Goal: Task Accomplishment & Management: Complete application form

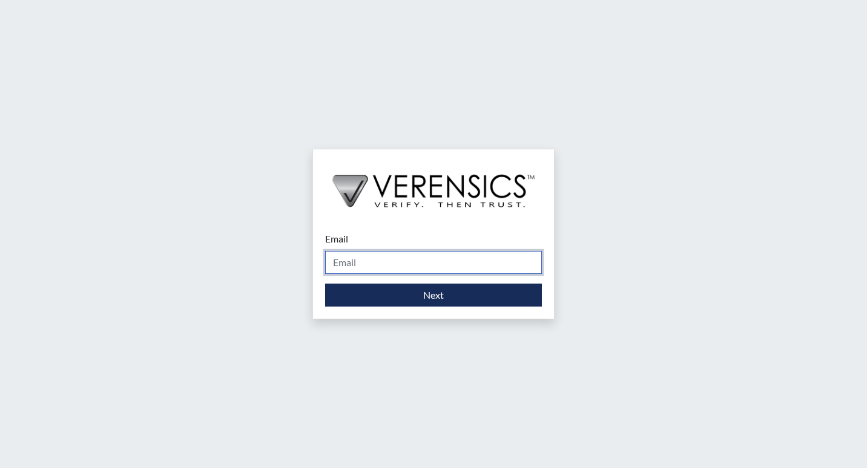
click at [497, 270] on input "Email" at bounding box center [433, 262] width 217 height 23
type input "[DOMAIN_NAME][EMAIL_ADDRESS][DOMAIN_NAME]"
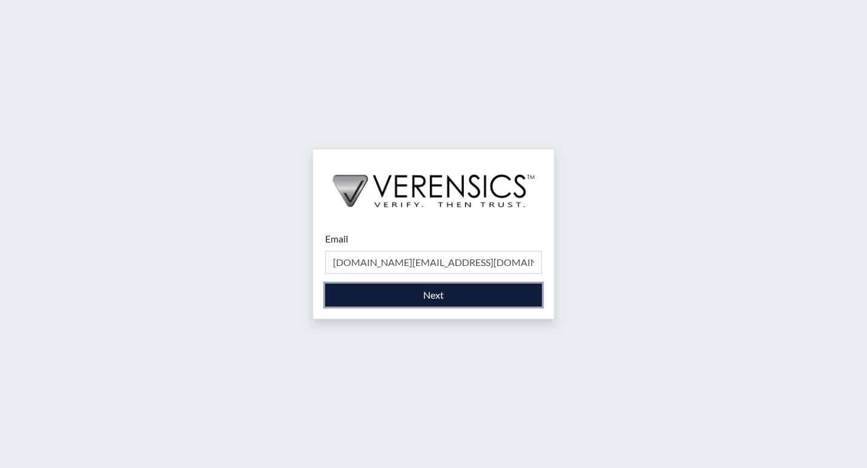
click at [470, 301] on button "Next" at bounding box center [433, 295] width 217 height 23
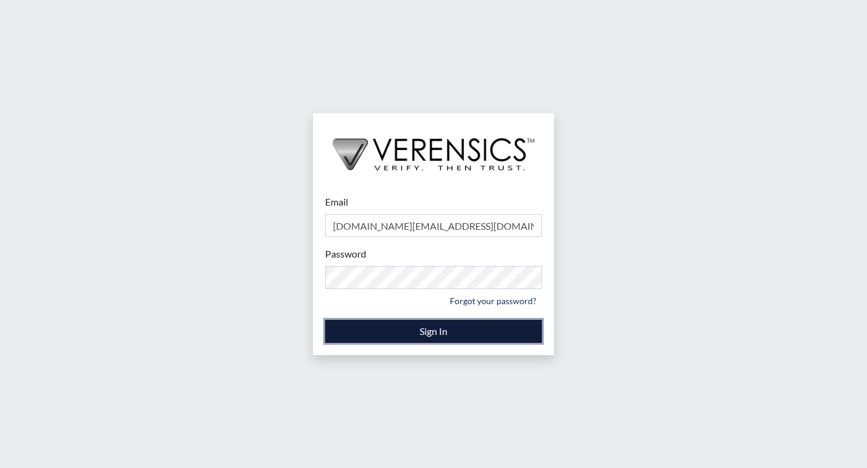
click at [442, 327] on button "Sign In" at bounding box center [433, 331] width 217 height 23
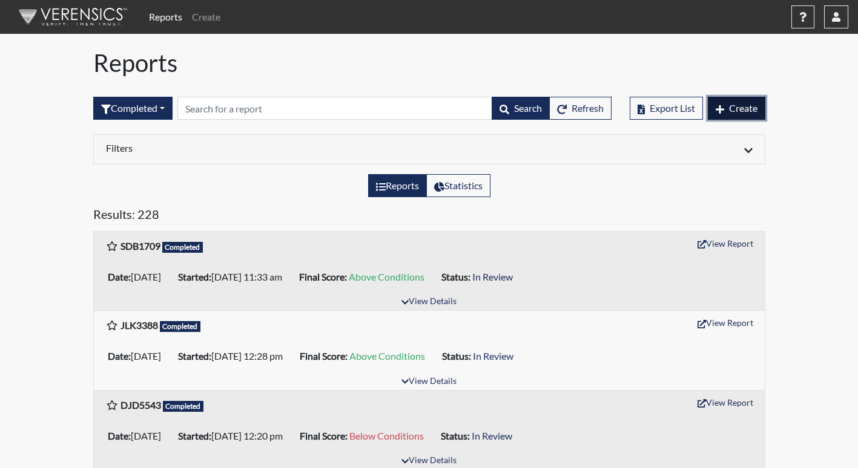
click at [759, 115] on button "Create" at bounding box center [736, 108] width 57 height 23
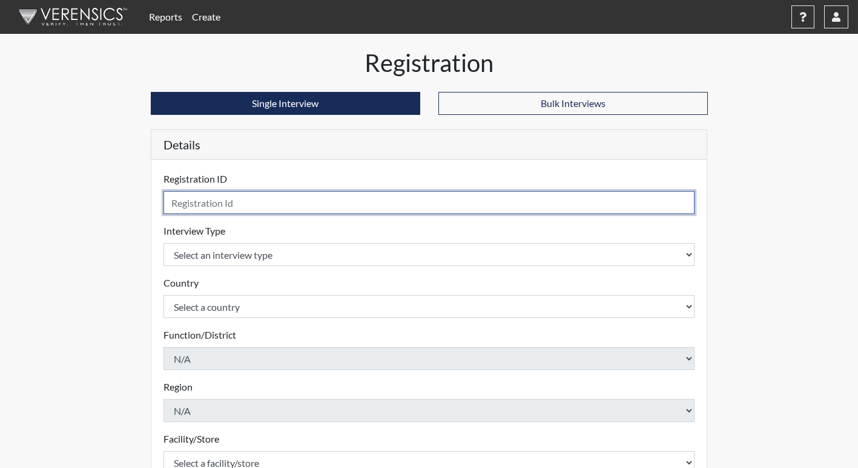
click at [405, 202] on input "text" at bounding box center [428, 202] width 531 height 23
type input "csw7322"
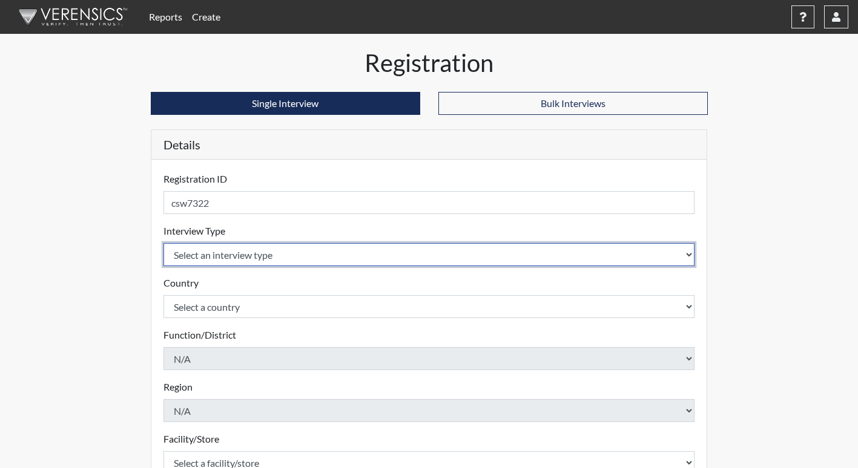
click at [261, 258] on select "Select an interview type Corrections Pre-Employment" at bounding box center [428, 254] width 531 height 23
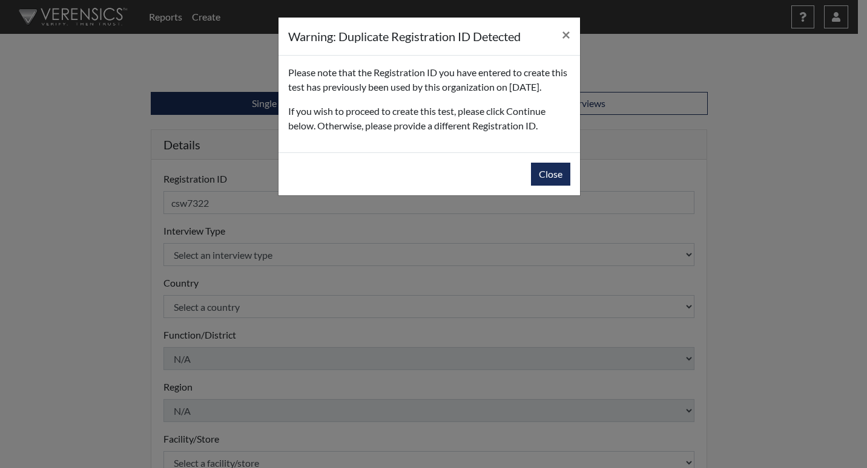
click at [261, 258] on div "Warning: Duplicate Registration ID Detected × Please note that the Registration…" at bounding box center [433, 234] width 867 height 468
drag, startPoint x: 540, startPoint y: 188, endPoint x: 502, endPoint y: 192, distance: 39.0
click at [502, 192] on div "Close" at bounding box center [428, 174] width 301 height 43
click at [543, 186] on button "Close" at bounding box center [550, 174] width 39 height 23
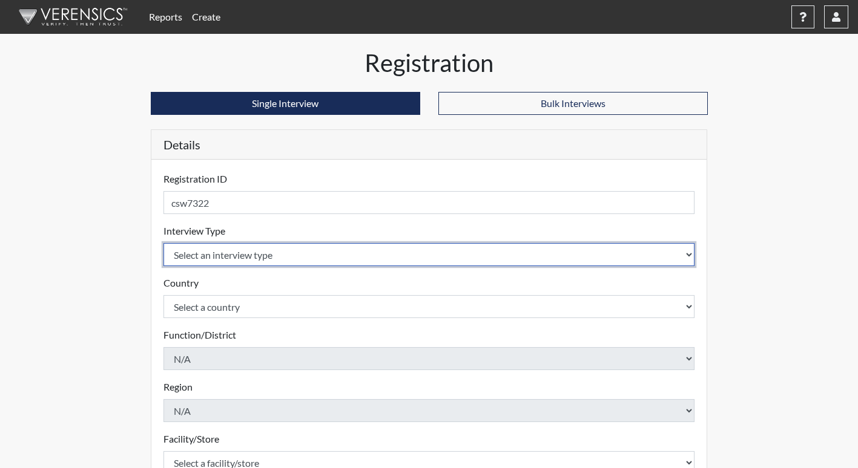
click at [332, 253] on select "Select an interview type Corrections Pre-Employment" at bounding box center [428, 254] width 531 height 23
select select "ff733e93-e1bf-11ea-9c9f-0eff0cf7eb8f"
click at [163, 243] on select "Select an interview type Corrections Pre-Employment" at bounding box center [428, 254] width 531 height 23
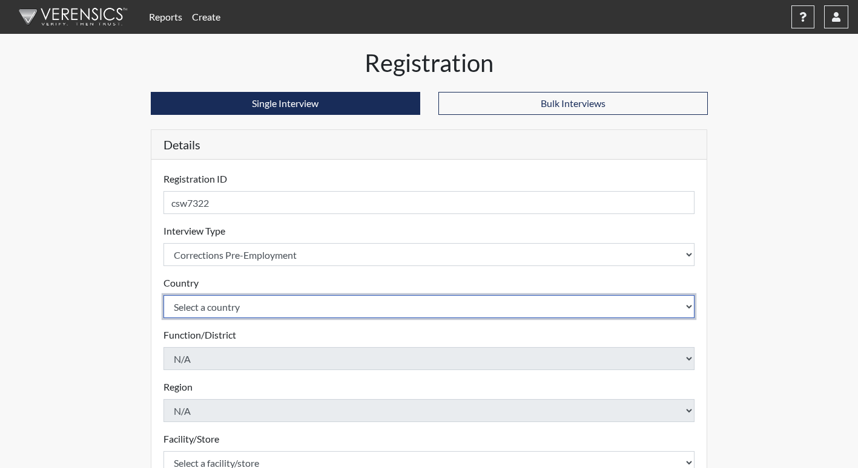
click at [243, 305] on select "Select a country [GEOGRAPHIC_DATA] [GEOGRAPHIC_DATA]" at bounding box center [428, 306] width 531 height 23
select select "united-states-of-[GEOGRAPHIC_DATA]"
click at [163, 295] on select "Select a country [GEOGRAPHIC_DATA] [GEOGRAPHIC_DATA]" at bounding box center [428, 306] width 531 height 23
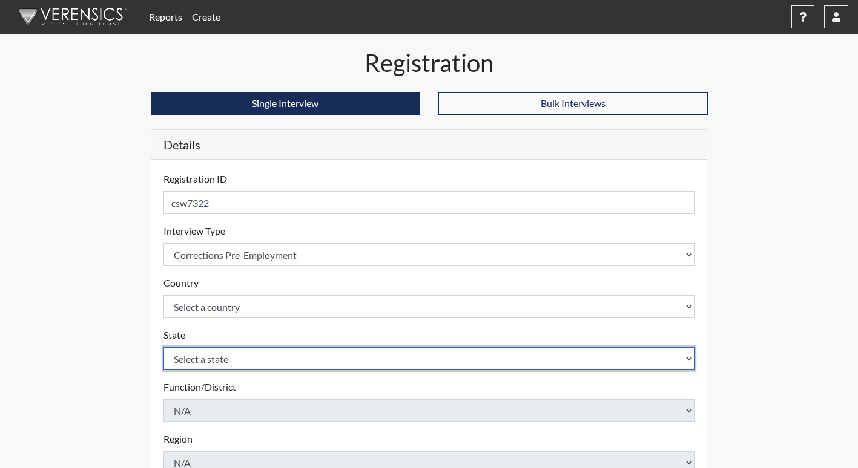
click at [234, 360] on select "Select a state [US_STATE] [US_STATE] [US_STATE] [US_STATE] [US_STATE] [US_STATE…" at bounding box center [428, 358] width 531 height 23
select select "GA"
click at [163, 347] on select "Select a state [US_STATE] [US_STATE] [US_STATE] [US_STATE] [US_STATE] [US_STATE…" at bounding box center [428, 358] width 531 height 23
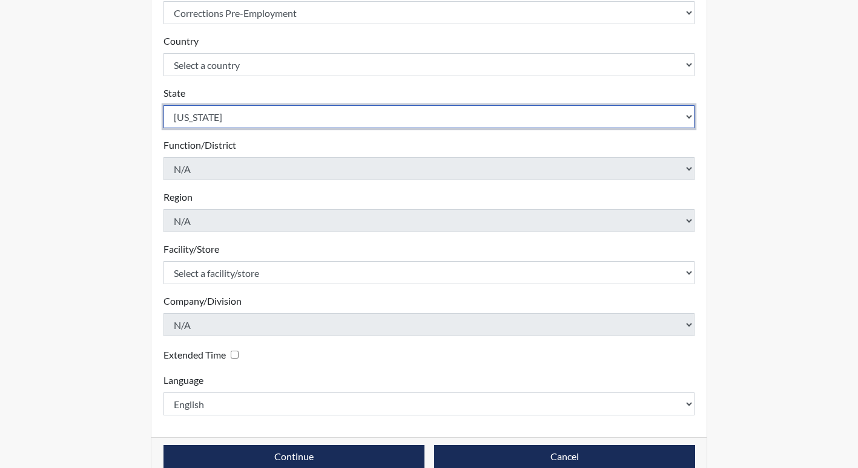
scroll to position [264, 0]
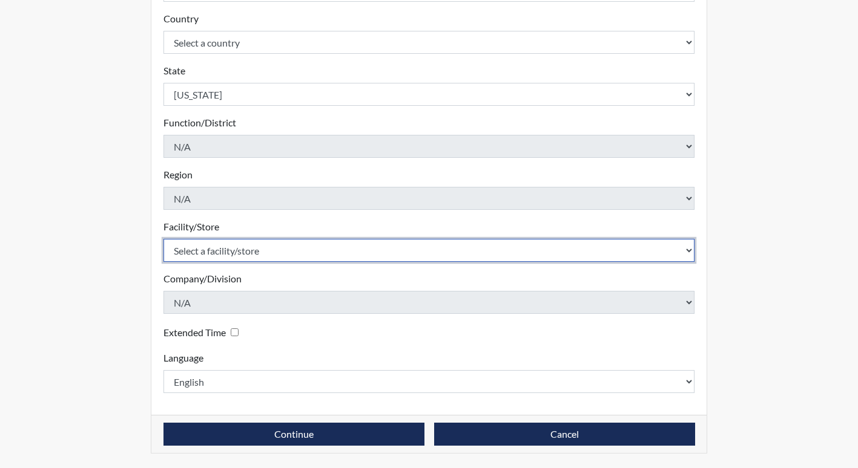
click at [222, 248] on select "Select a facility/store [PERSON_NAME] PDC Pulaski SP" at bounding box center [428, 250] width 531 height 23
select select "07d467a1-a762-4c04-a0fd-01b52b78d04c"
click at [163, 239] on select "Select a facility/store [PERSON_NAME] PDC Pulaski SP" at bounding box center [428, 250] width 531 height 23
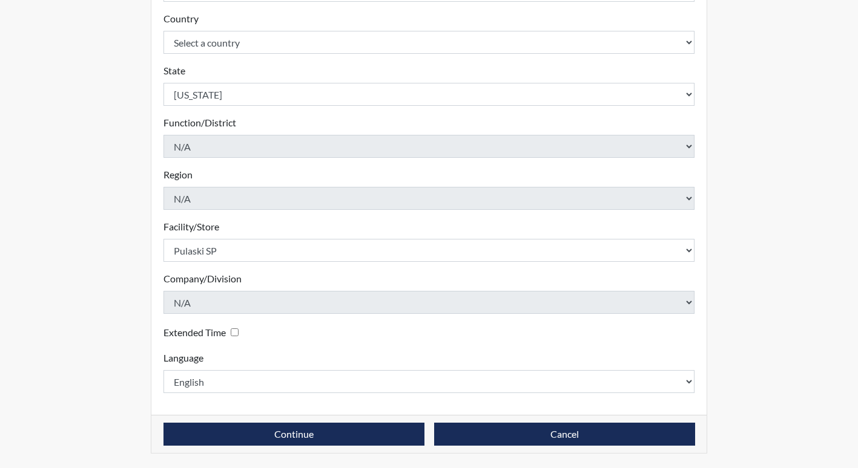
click at [261, 404] on div "Registration ID csw7322 Please provide a registration ID. Interview Type Select…" at bounding box center [429, 155] width 556 height 520
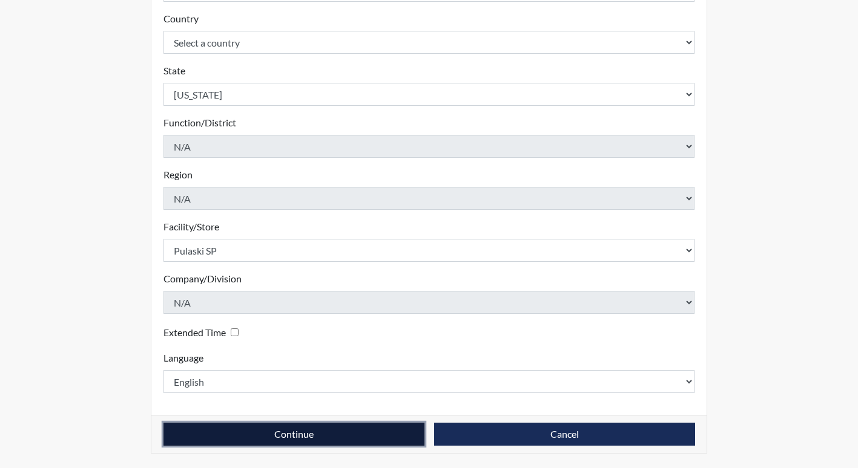
click at [263, 425] on button "Continue" at bounding box center [293, 434] width 261 height 23
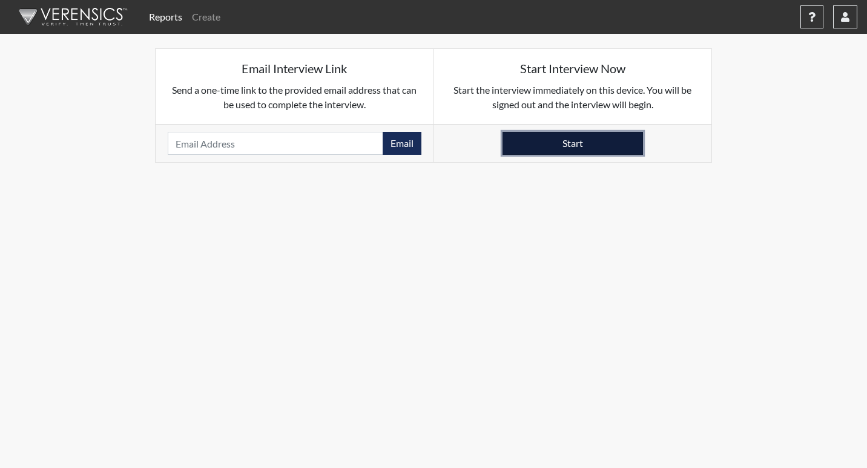
click at [561, 140] on button "Start" at bounding box center [572, 143] width 140 height 23
